Goal: Transaction & Acquisition: Purchase product/service

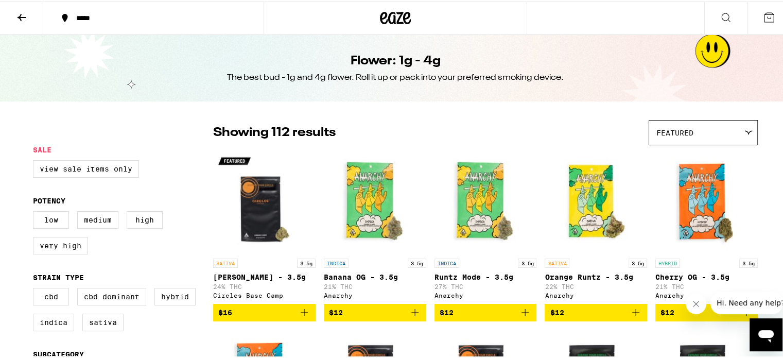
click at [26, 14] on icon at bounding box center [21, 16] width 12 height 12
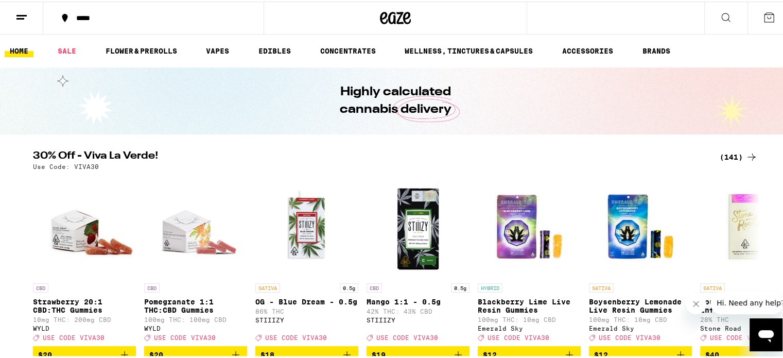
click at [692, 301] on icon "Close message from company" at bounding box center [695, 304] width 8 height 8
click at [720, 18] on icon at bounding box center [726, 16] width 12 height 12
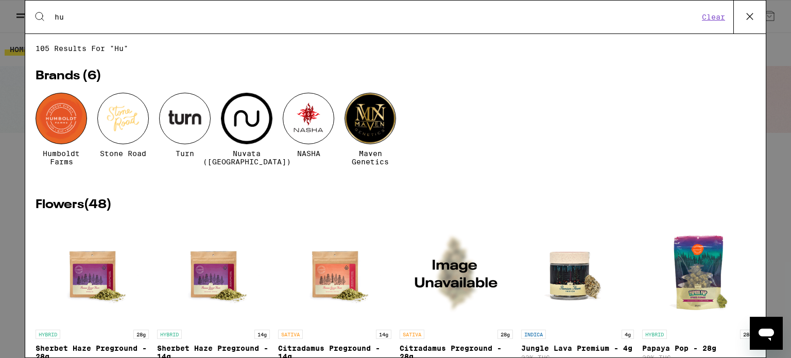
type input "h"
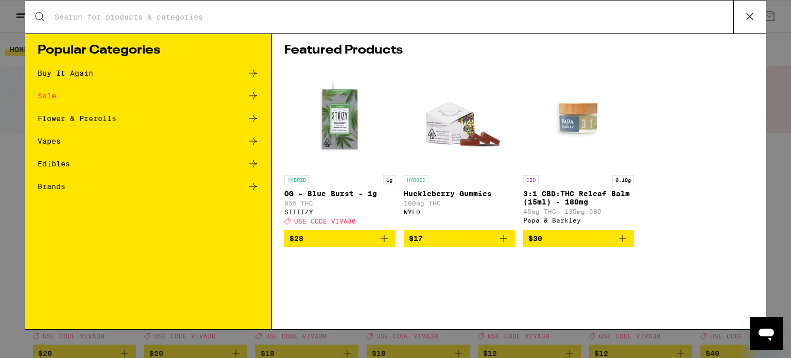
click at [21, 150] on div "Search for Products Popular Categories Buy It Again Sale Flower & Prerolls Vape…" at bounding box center [395, 179] width 791 height 358
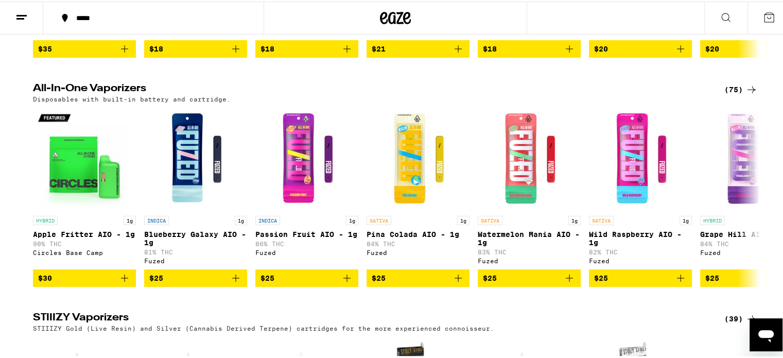
scroll to position [1235, 0]
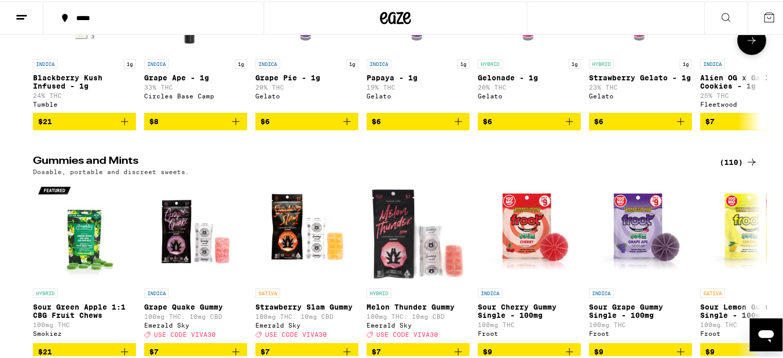
scroll to position [2522, 0]
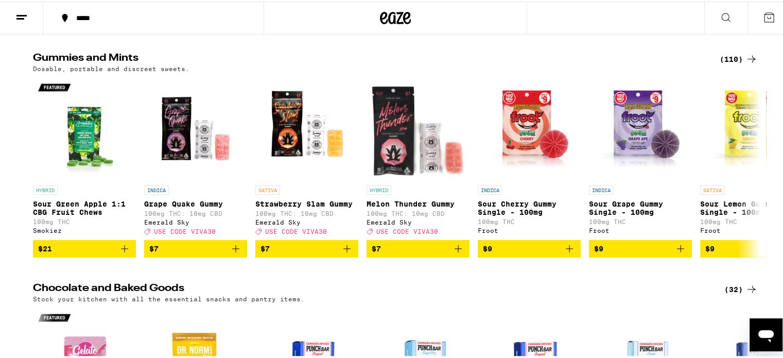
click at [14, 152] on div "Gummies and Mints (110) Dosable, portable and discreet sweets. HYBRID Sour Gree…" at bounding box center [395, 153] width 791 height 204
